Goal: Transaction & Acquisition: Subscribe to service/newsletter

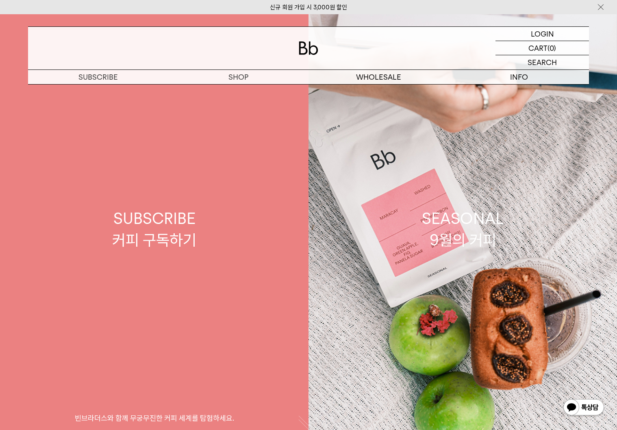
click at [243, 234] on link "SUBSCRIBE 커피 구독하기 빈브라더스와 함께 무궁무진한 커피 세계를 탐험하세요." at bounding box center [154, 229] width 309 height 430
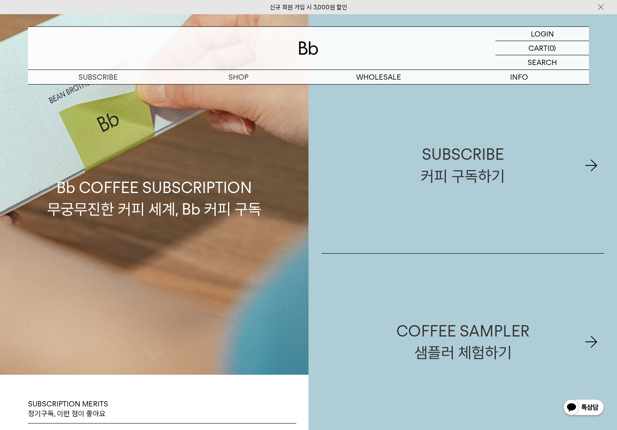
scroll to position [72, 0]
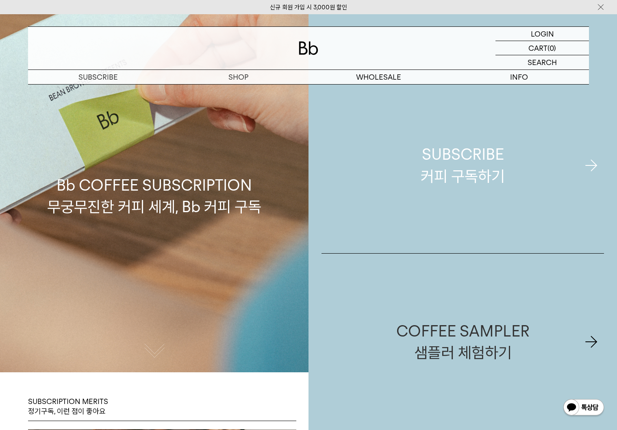
click at [467, 137] on link "SUBSCRIBE 커피 구독하기" at bounding box center [463, 165] width 283 height 176
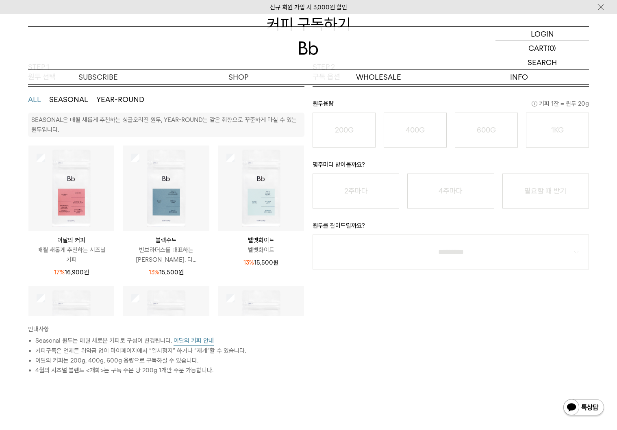
scroll to position [47, 0]
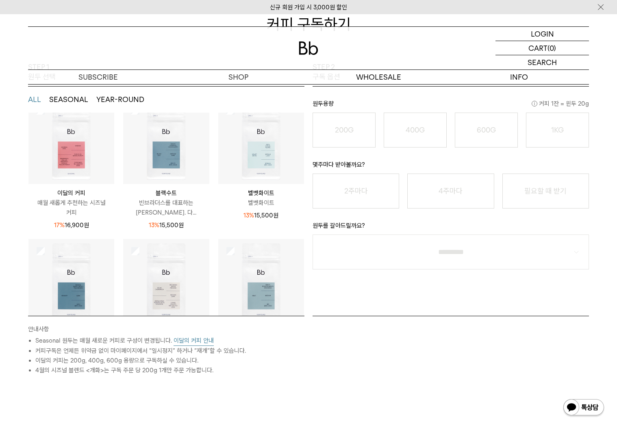
click at [46, 161] on img at bounding box center [71, 141] width 86 height 86
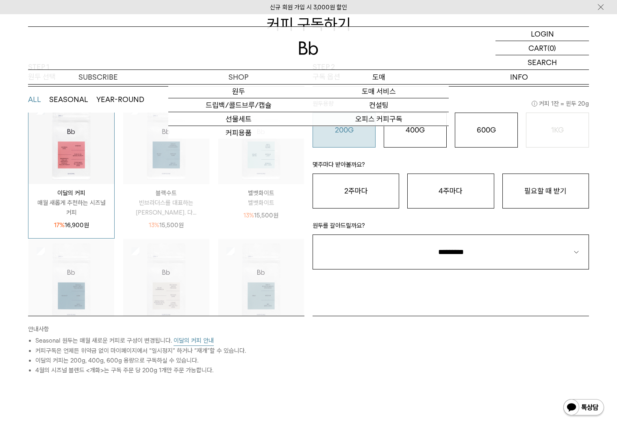
click at [340, 126] on o "200G" at bounding box center [344, 130] width 19 height 9
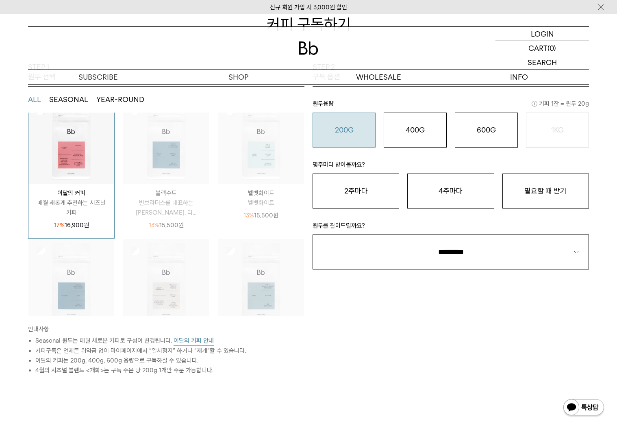
click at [347, 144] on button "200G 16,900 원" at bounding box center [344, 130] width 63 height 35
click at [357, 182] on button "2주마다" at bounding box center [356, 191] width 87 height 35
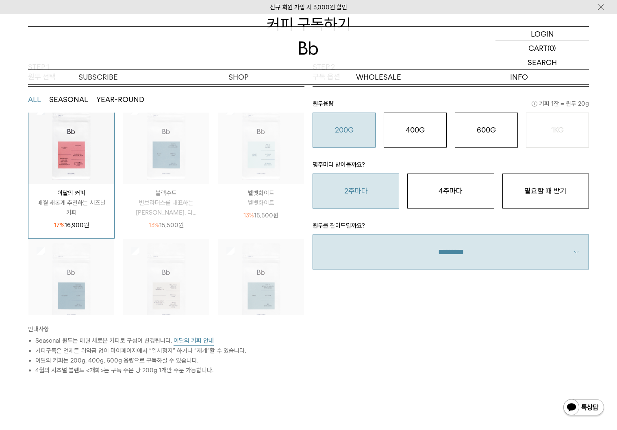
click at [380, 264] on select "**********" at bounding box center [451, 252] width 277 height 35
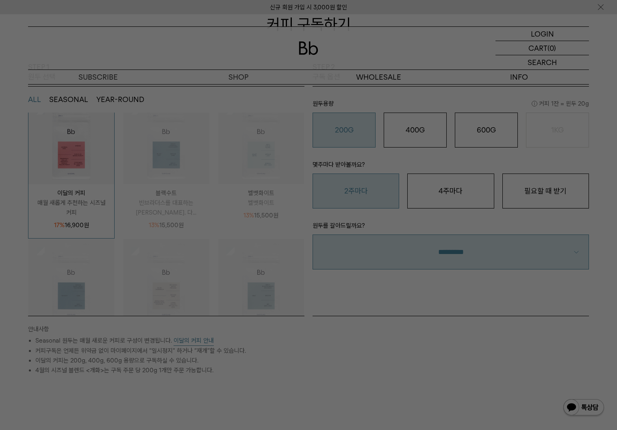
select select "**"
click at [313, 235] on select "**********" at bounding box center [451, 252] width 277 height 35
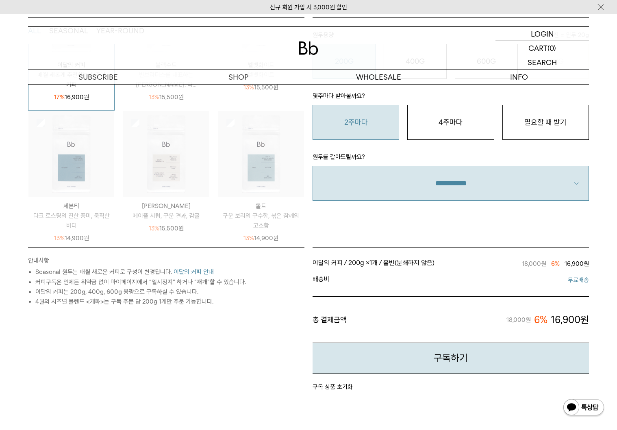
scroll to position [236, 0]
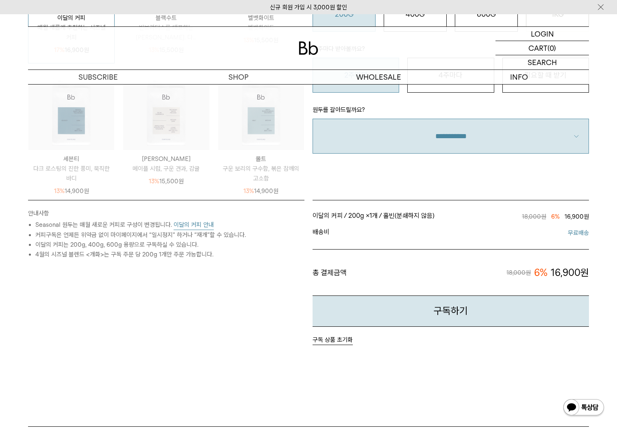
click at [181, 225] on button "이달의 커피 안내" at bounding box center [194, 225] width 40 height 10
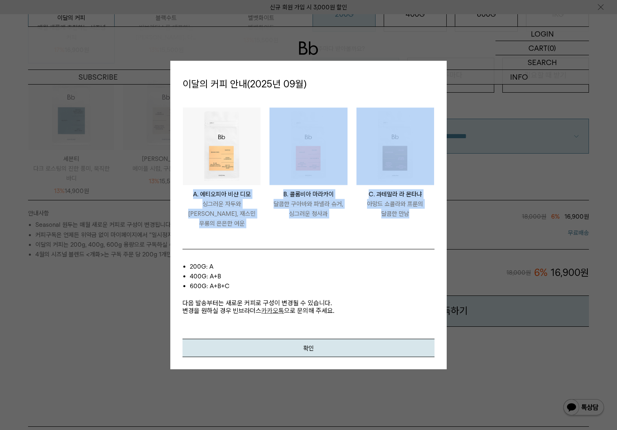
drag, startPoint x: 181, startPoint y: 201, endPoint x: 398, endPoint y: 225, distance: 218.1
click at [398, 225] on ul "ETHIOPIA [PERSON_NAME] 비샨 디모 싱그러운 자두와 [PERSON_NAME], 재스민 우롱의 은은한 여운 COLOMBIA MA…" at bounding box center [309, 172] width 260 height 130
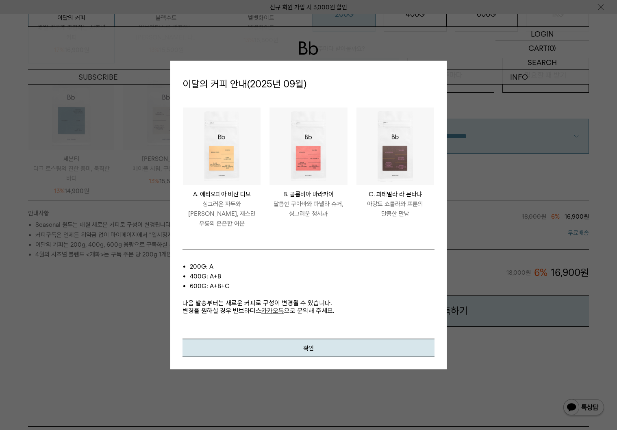
click at [403, 225] on li "GUATEMALA LA MONTAÑA C. 과테말라 라 몬타냐 아망드 쇼콜라와 프룬의 달콤한 만남" at bounding box center [395, 172] width 87 height 130
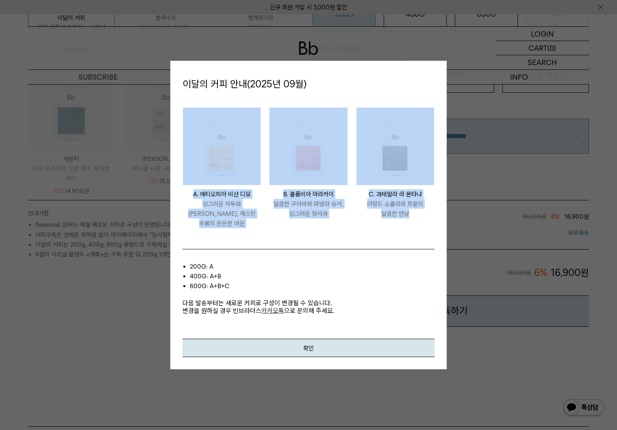
drag, startPoint x: 421, startPoint y: 225, endPoint x: 198, endPoint y: 122, distance: 246.1
click at [198, 122] on ul "ETHIOPIA [PERSON_NAME] 비샨 디모 싱그러운 자두와 [PERSON_NAME], 재스민 우롱의 은은한 여운 COLOMBIA MA…" at bounding box center [309, 172] width 260 height 130
click at [260, 185] on img at bounding box center [222, 146] width 78 height 78
click at [303, 206] on p "달콤한 구아바와 파넬라 슈거, 싱그러운 청사과" at bounding box center [309, 209] width 78 height 20
drag, startPoint x: 423, startPoint y: 223, endPoint x: 188, endPoint y: 157, distance: 244.3
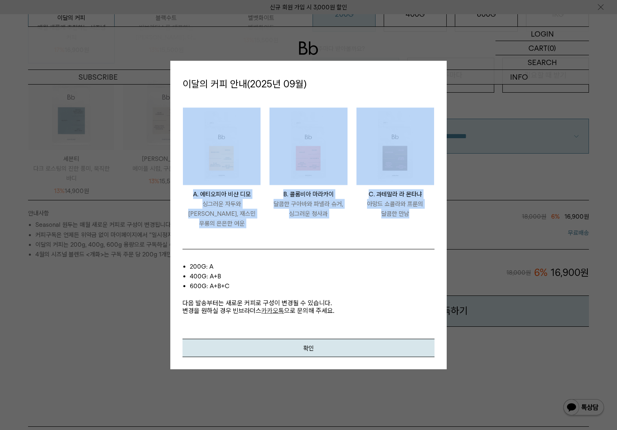
click at [179, 150] on ul "ETHIOPIA [PERSON_NAME] 비샨 디모 싱그러운 자두와 [PERSON_NAME], 재스민 우롱의 은은한 여운 COLOMBIA MA…" at bounding box center [309, 172] width 260 height 130
click at [268, 213] on li "COLOMBIA MARACAY B. 콜롬비아 마라카이 달콤한 구아바와 [PERSON_NAME], 싱그러운 청사과" at bounding box center [308, 172] width 87 height 130
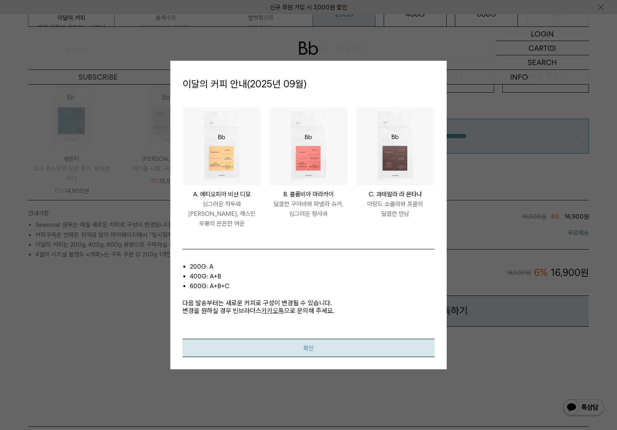
click at [291, 343] on button "확인" at bounding box center [309, 348] width 252 height 18
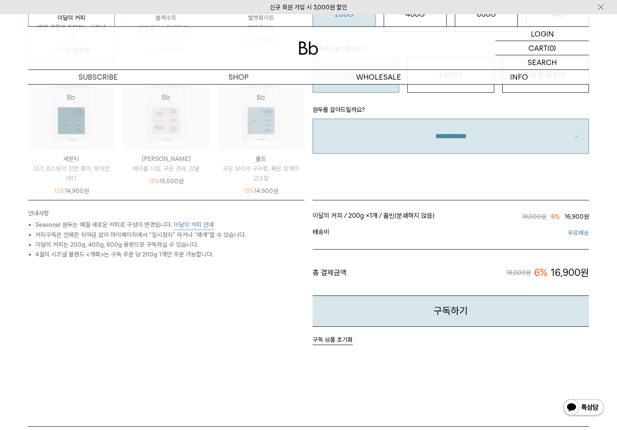
scroll to position [0, 0]
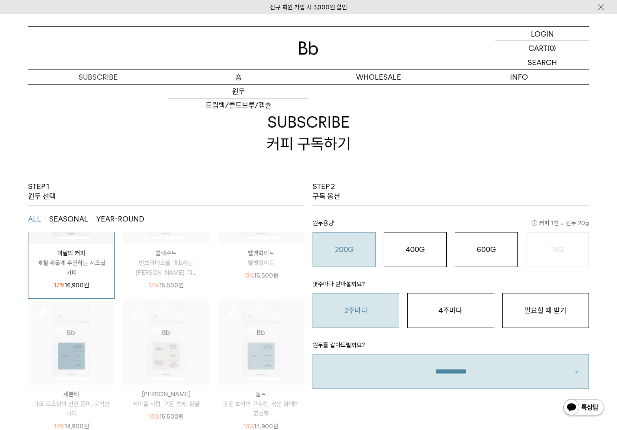
click at [243, 76] on p "숍" at bounding box center [238, 77] width 140 height 14
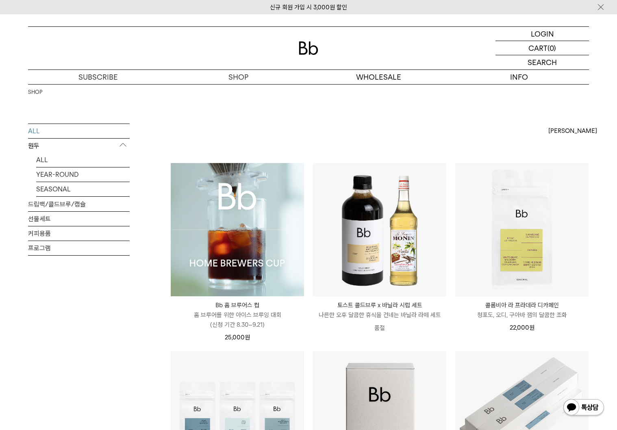
click at [248, 246] on img at bounding box center [237, 229] width 133 height 133
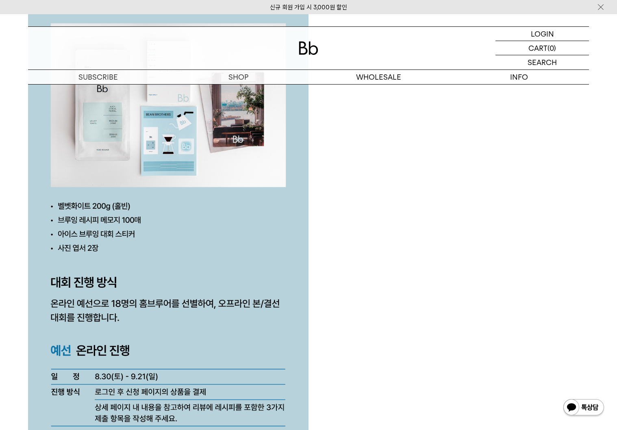
scroll to position [1957, 0]
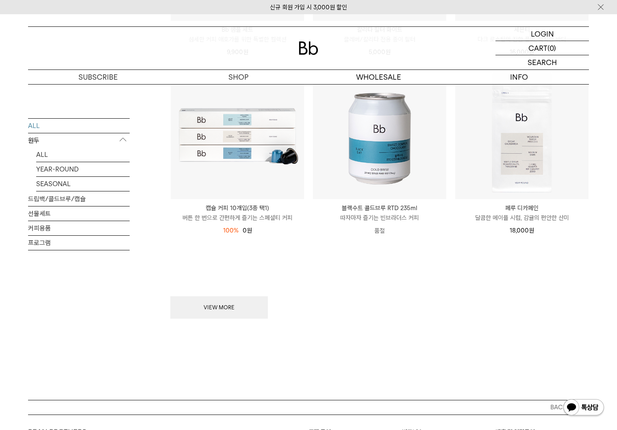
scroll to position [1019, 0]
